Goal: Task Accomplishment & Management: Complete application form

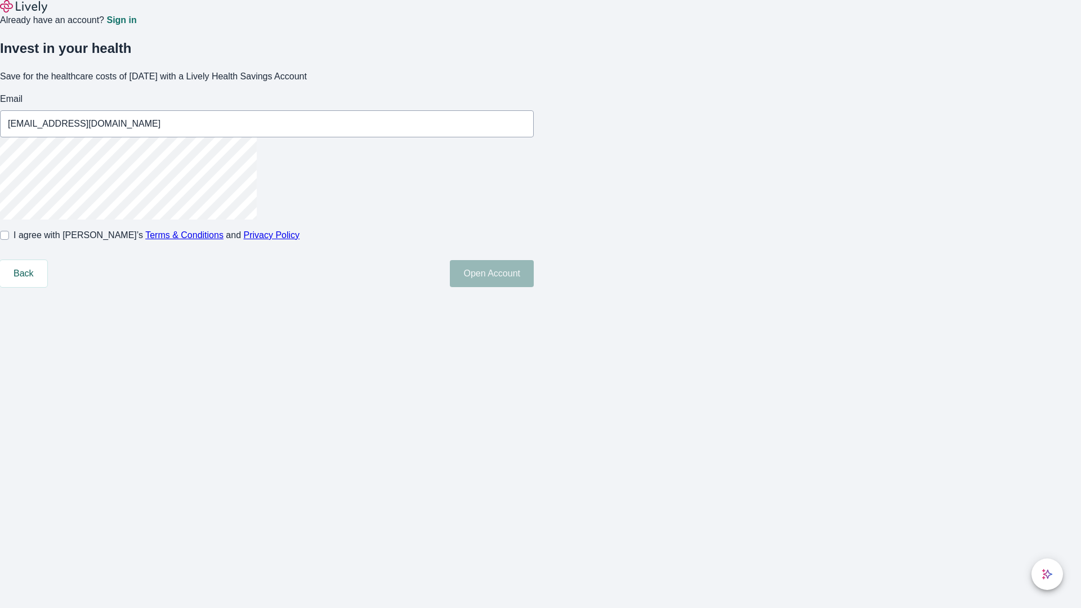
click at [9, 240] on input "I agree with Lively’s Terms & Conditions and Privacy Policy" at bounding box center [4, 235] width 9 height 9
checkbox input "true"
click at [534, 287] on button "Open Account" at bounding box center [492, 273] width 84 height 27
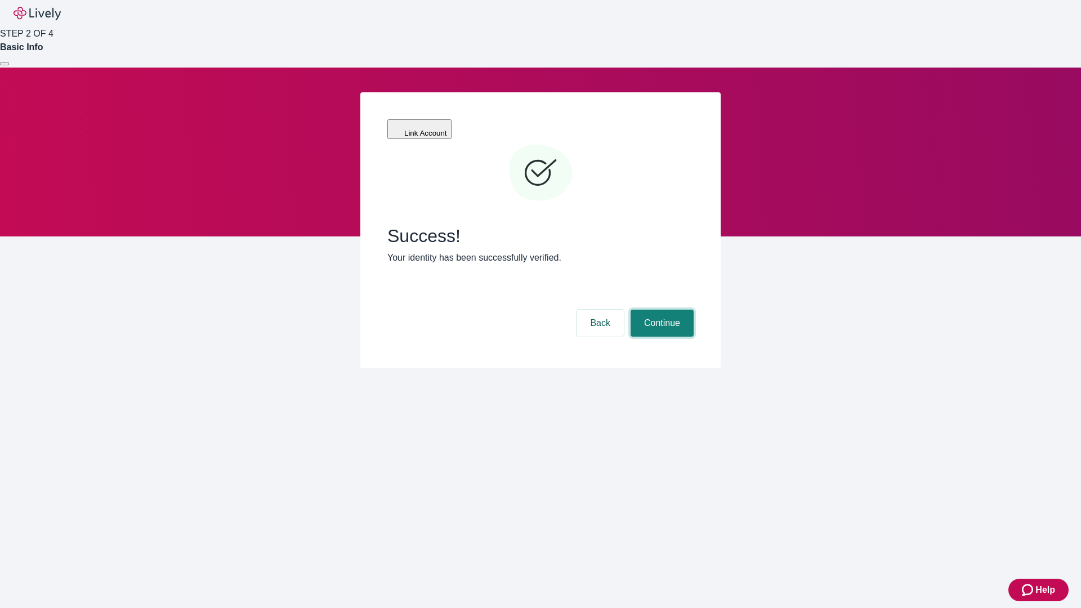
click at [660, 310] on button "Continue" at bounding box center [661, 323] width 63 height 27
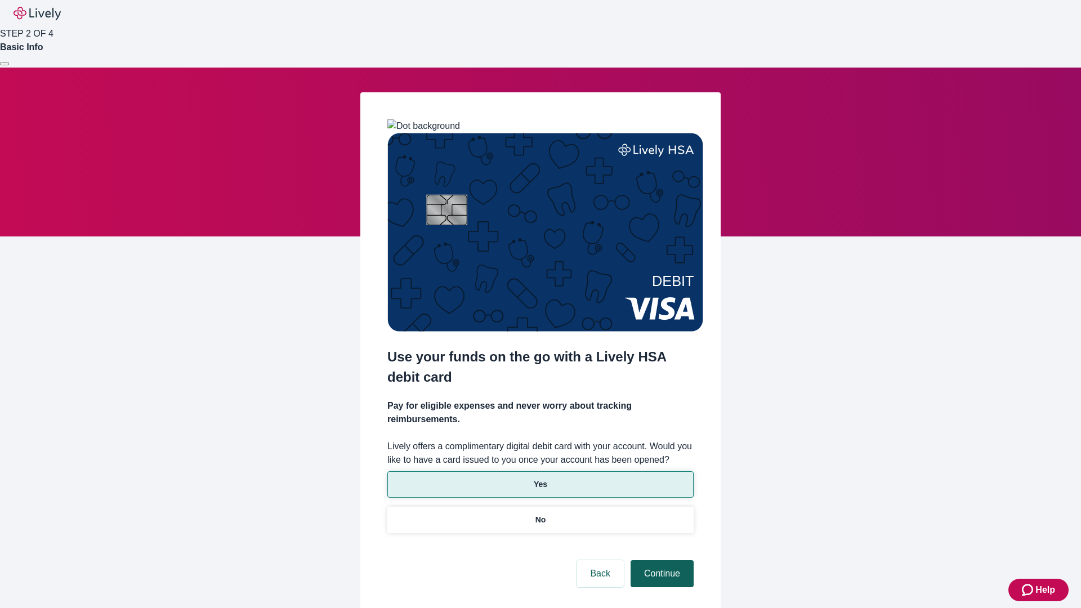
click at [540, 514] on p "No" at bounding box center [540, 520] width 11 height 12
click at [660, 560] on button "Continue" at bounding box center [661, 573] width 63 height 27
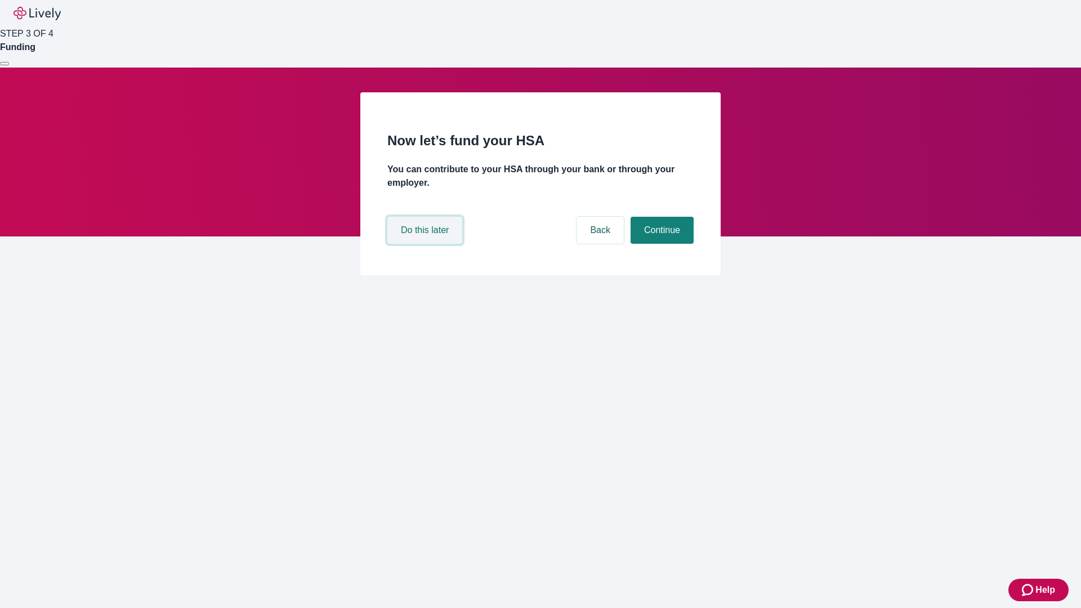
click at [426, 244] on button "Do this later" at bounding box center [424, 230] width 75 height 27
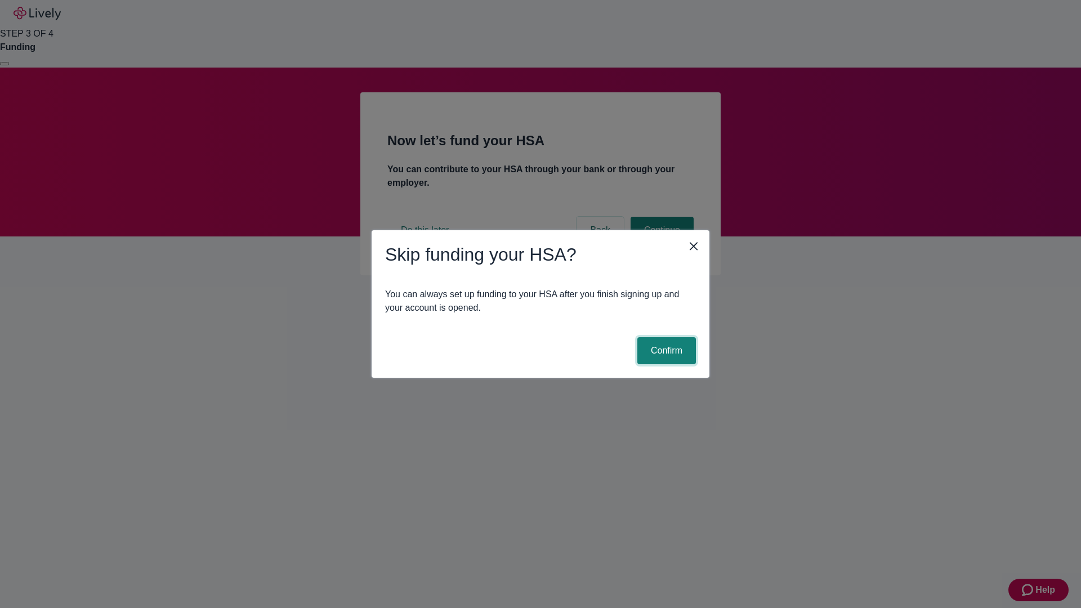
click at [665, 351] on button "Confirm" at bounding box center [666, 350] width 59 height 27
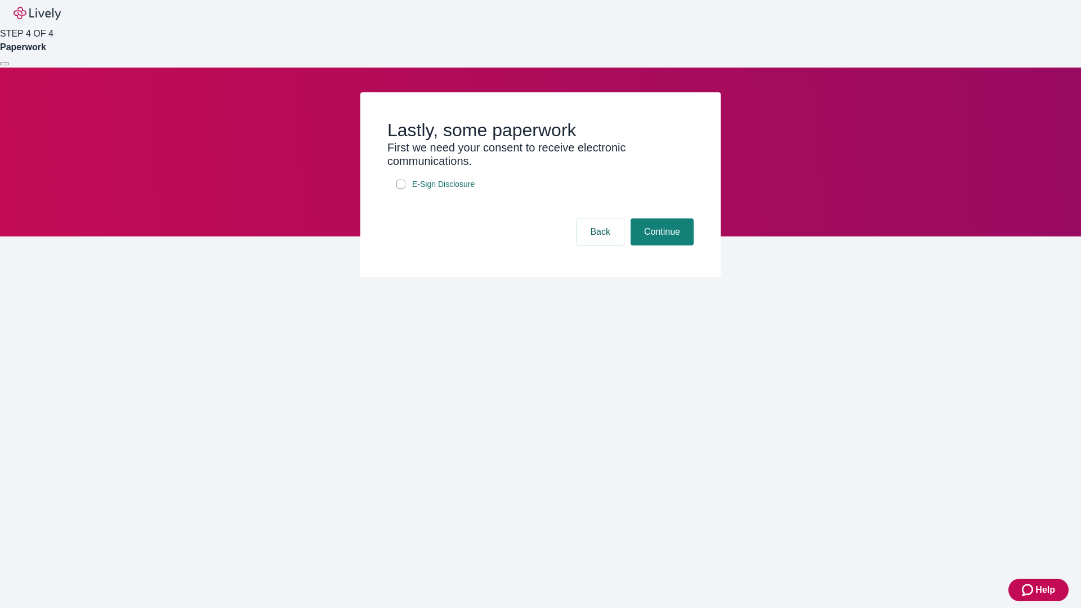
click at [401, 189] on input "E-Sign Disclosure" at bounding box center [400, 184] width 9 height 9
checkbox input "true"
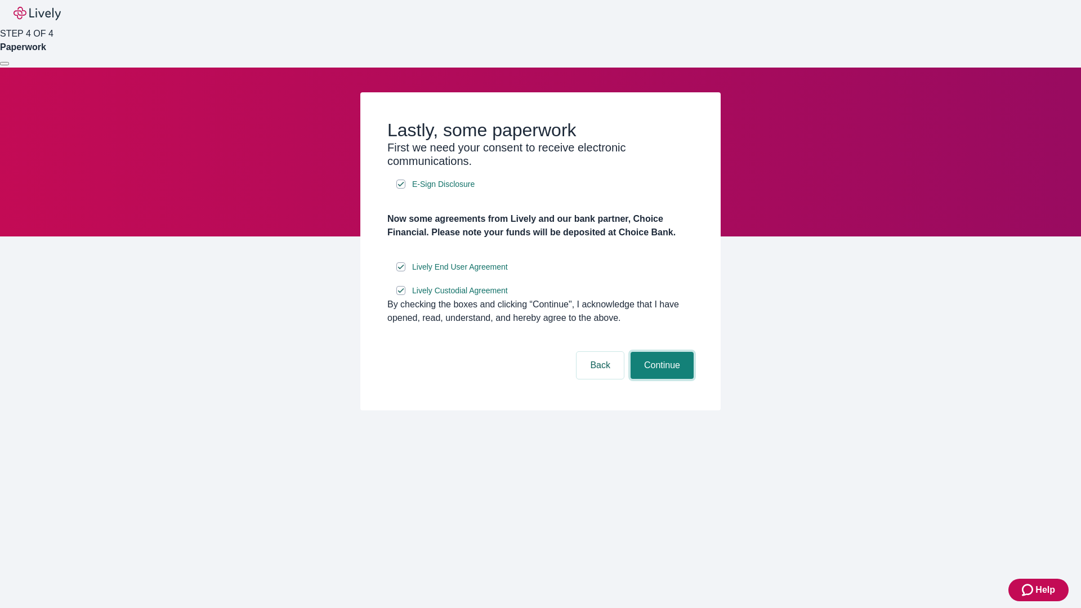
click at [660, 379] on button "Continue" at bounding box center [661, 365] width 63 height 27
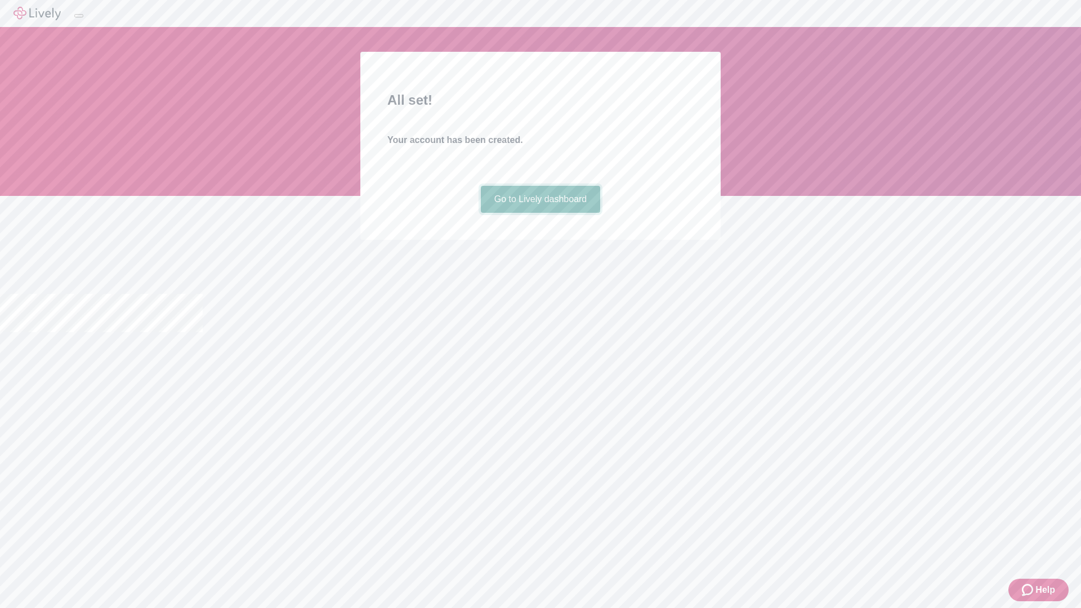
click at [540, 213] on link "Go to Lively dashboard" at bounding box center [541, 199] width 120 height 27
